Goal: Task Accomplishment & Management: Manage account settings

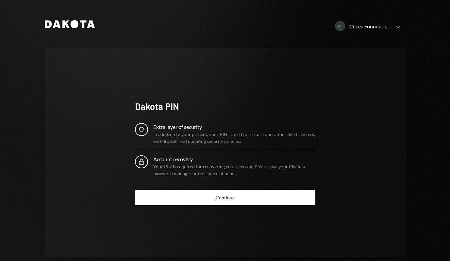
click at [212, 167] on div "Your PIN is required for recovering your account. Please save your PIN in a pas…" at bounding box center [234, 170] width 162 height 14
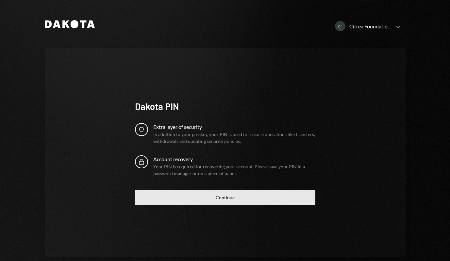
click at [224, 194] on button "Continue" at bounding box center [225, 197] width 180 height 15
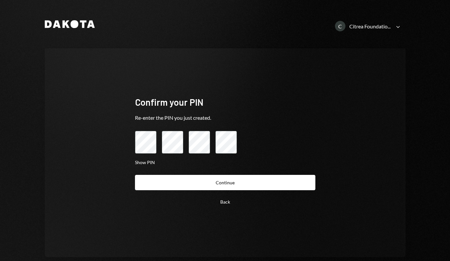
click at [135, 175] on button "Continue" at bounding box center [225, 182] width 180 height 15
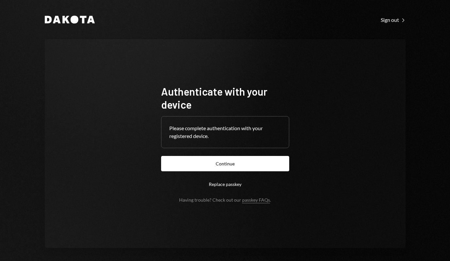
click at [222, 141] on div "Please complete authentication with your registered device." at bounding box center [224, 132] width 127 height 31
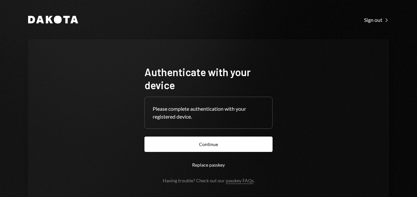
drag, startPoint x: 226, startPoint y: 144, endPoint x: 209, endPoint y: 146, distance: 17.1
click at [226, 144] on button "Continue" at bounding box center [208, 144] width 128 height 15
click at [209, 146] on form "Authenticate with your device Please complete authentication with your register…" at bounding box center [208, 124] width 128 height 118
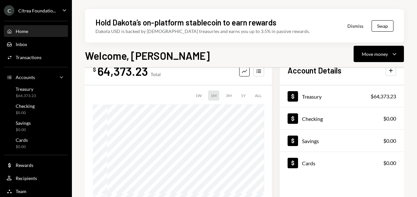
scroll to position [21, 0]
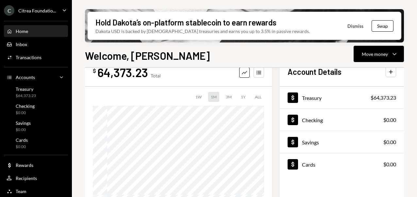
click at [353, 27] on button "Dismiss" at bounding box center [355, 25] width 32 height 15
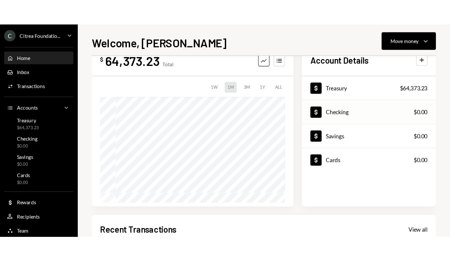
scroll to position [0, 0]
